Goal: Find specific page/section: Find specific page/section

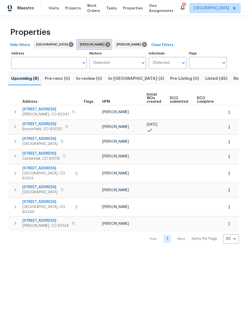
click at [105, 44] on icon at bounding box center [107, 44] width 5 height 5
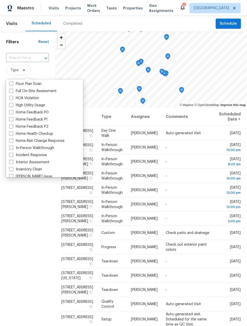
scroll to position [136, 0]
click at [10, 149] on span at bounding box center [11, 147] width 4 height 4
click at [10, 148] on input "In-Person Walkthrough" at bounding box center [10, 146] width 3 height 3
checkbox input "true"
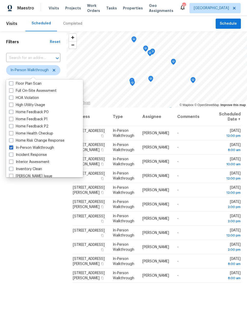
click at [43, 222] on div "Filters Reset ​ In-Person Walkthrough Assignee Scheduled Date" at bounding box center [33, 199] width 66 height 337
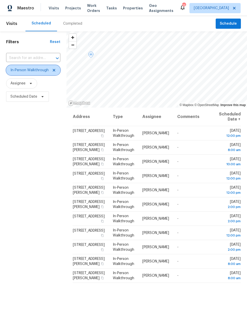
click at [55, 72] on icon at bounding box center [54, 70] width 4 height 4
